Goal: Transaction & Acquisition: Purchase product/service

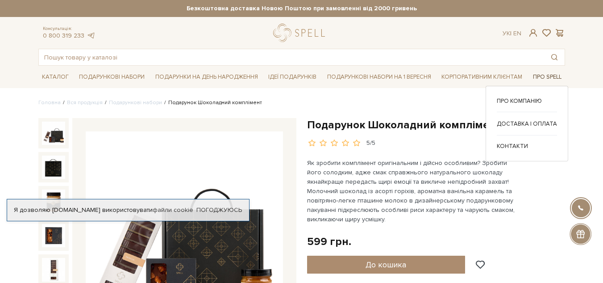
click at [551, 79] on link "Про Spell" at bounding box center [548, 77] width 36 height 14
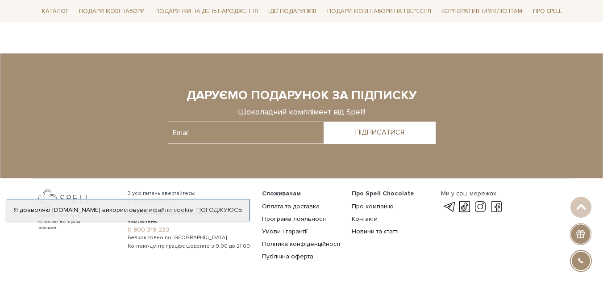
scroll to position [714, 0]
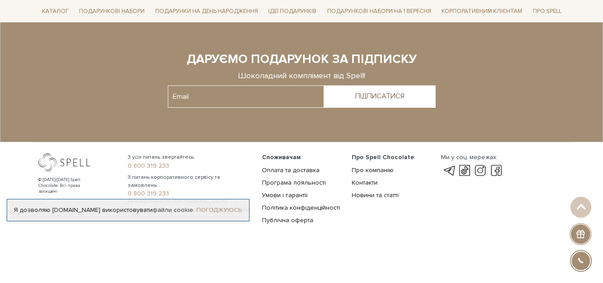
click at [235, 212] on link "Погоджуюсь" at bounding box center [219, 210] width 46 height 8
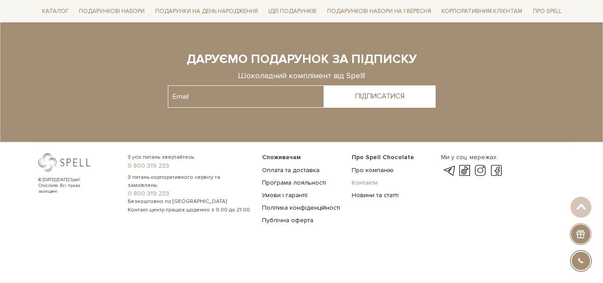
click at [370, 184] on link "Контакти" at bounding box center [365, 183] width 26 height 8
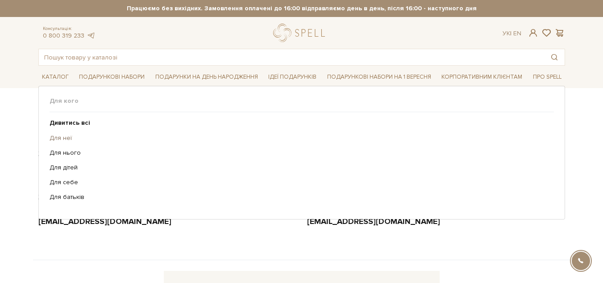
click at [83, 137] on link "Для неї" at bounding box center [299, 138] width 498 height 8
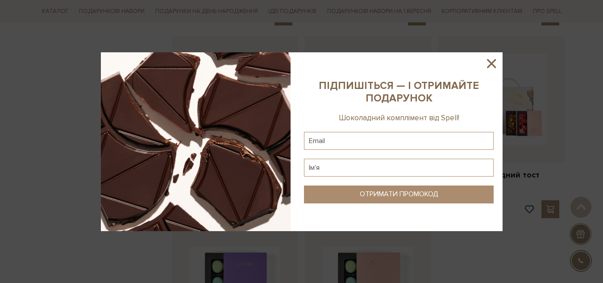
scroll to position [982, 0]
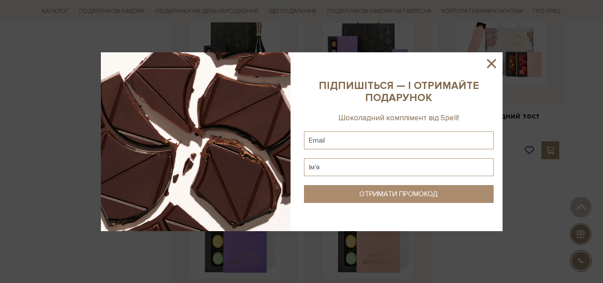
click at [493, 61] on icon at bounding box center [491, 63] width 9 height 9
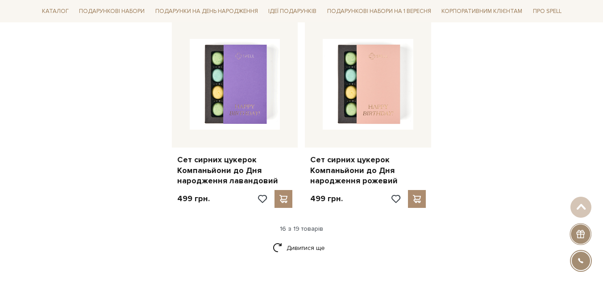
scroll to position [1161, 0]
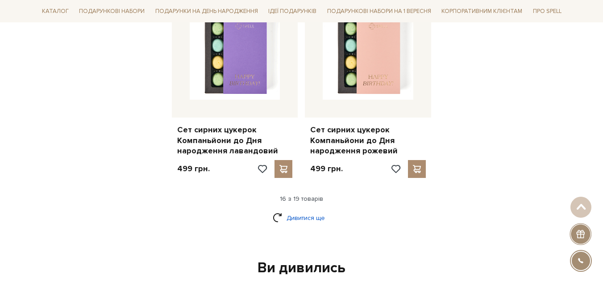
click at [281, 210] on link "Дивитися ще" at bounding box center [302, 218] width 58 height 16
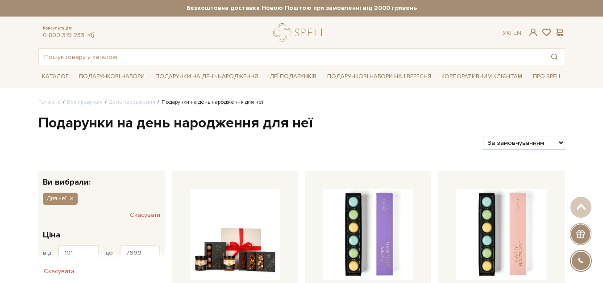
scroll to position [0, 0]
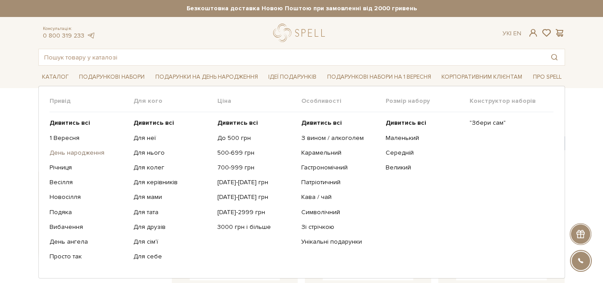
click at [71, 152] on link "День народження" at bounding box center [88, 153] width 77 height 8
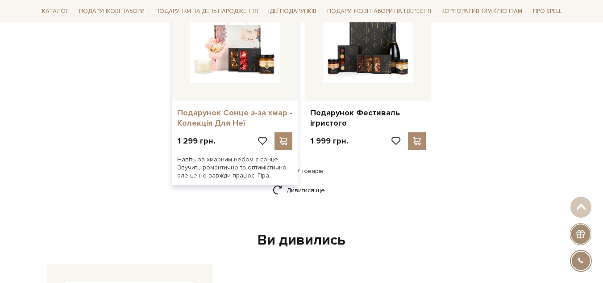
scroll to position [1143, 0]
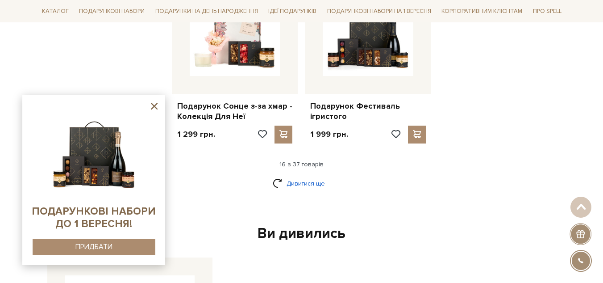
click at [293, 187] on link "Дивитися ще" at bounding box center [302, 183] width 58 height 16
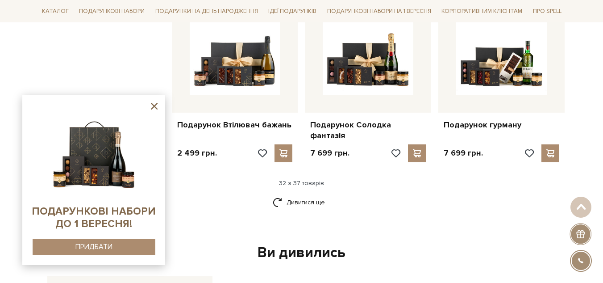
scroll to position [2091, 0]
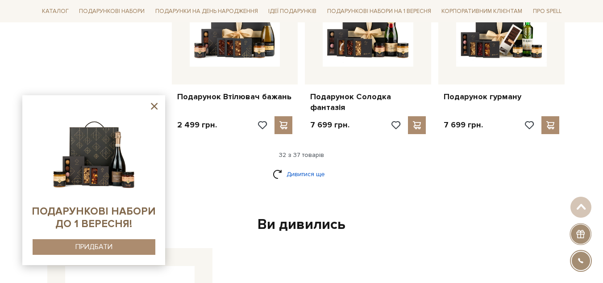
click at [295, 166] on link "Дивитися ще" at bounding box center [302, 174] width 58 height 16
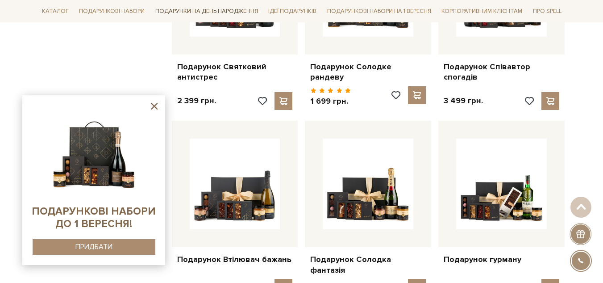
scroll to position [1926, 0]
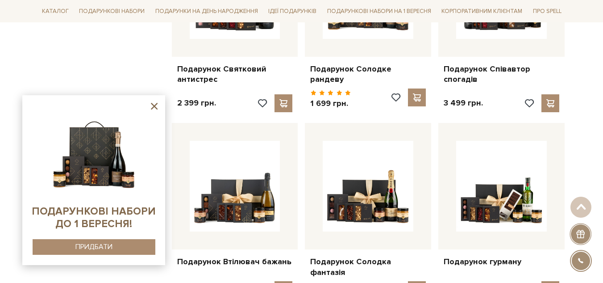
click at [151, 106] on icon at bounding box center [154, 105] width 11 height 11
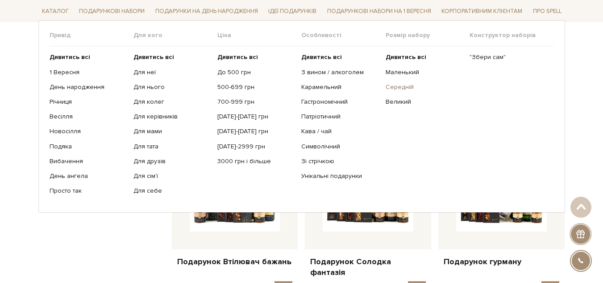
click at [412, 85] on link "Середній" at bounding box center [424, 87] width 77 height 8
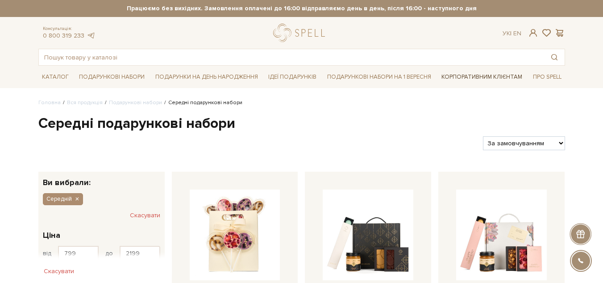
click at [513, 81] on link "Корпоративним клієнтам" at bounding box center [482, 76] width 88 height 15
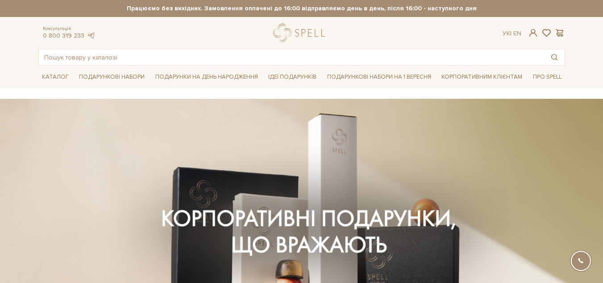
click at [382, 77] on link "Подарункові набори на 1 Вересня" at bounding box center [379, 76] width 111 height 15
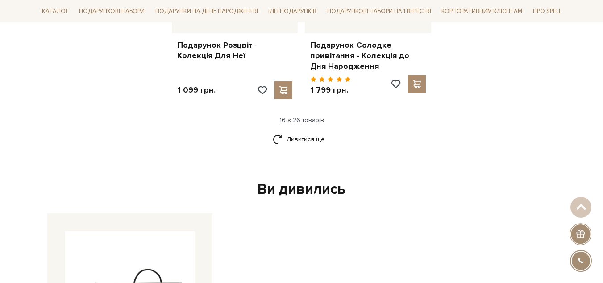
scroll to position [1250, 0]
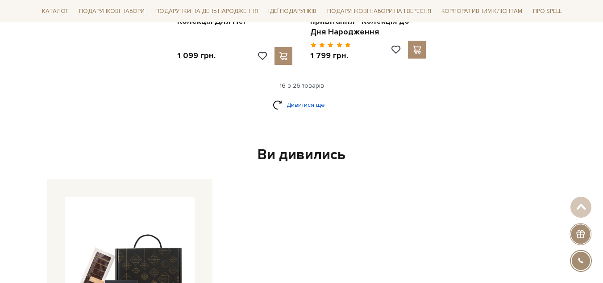
click at [280, 97] on link "Дивитися ще" at bounding box center [302, 105] width 58 height 16
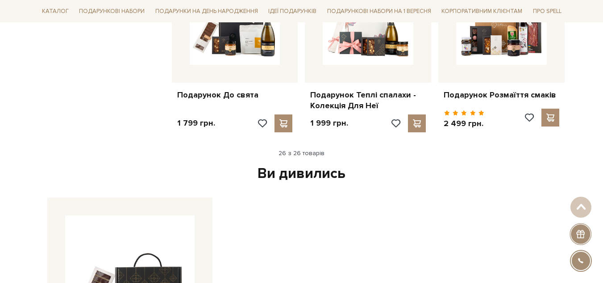
scroll to position [2204, 0]
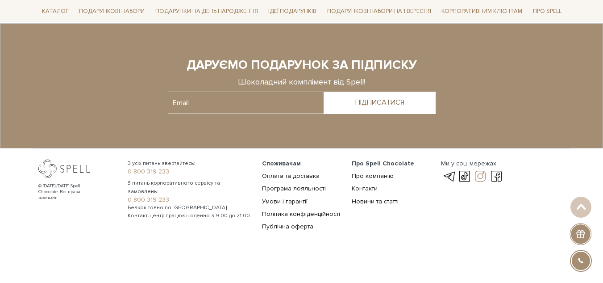
click at [485, 171] on link at bounding box center [480, 176] width 15 height 11
